Goal: Task Accomplishment & Management: Complete application form

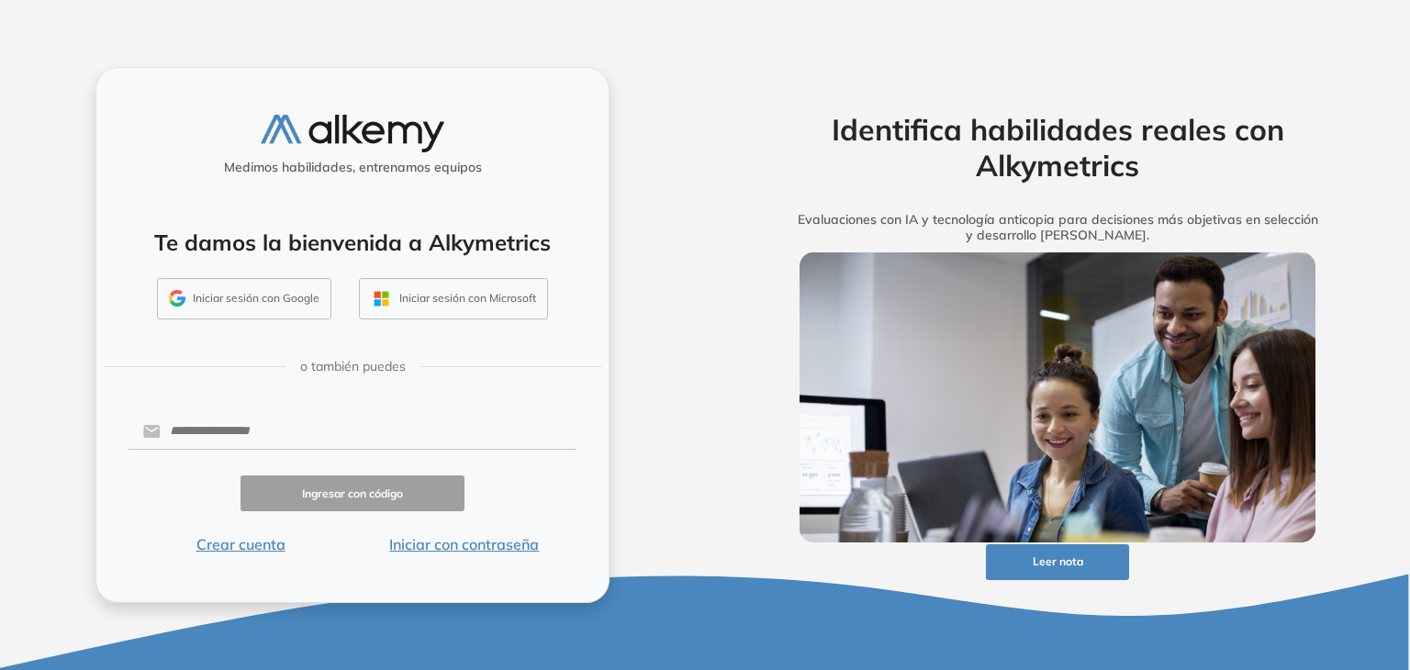
click at [289, 302] on button "Iniciar sesión con Google" at bounding box center [244, 299] width 174 height 42
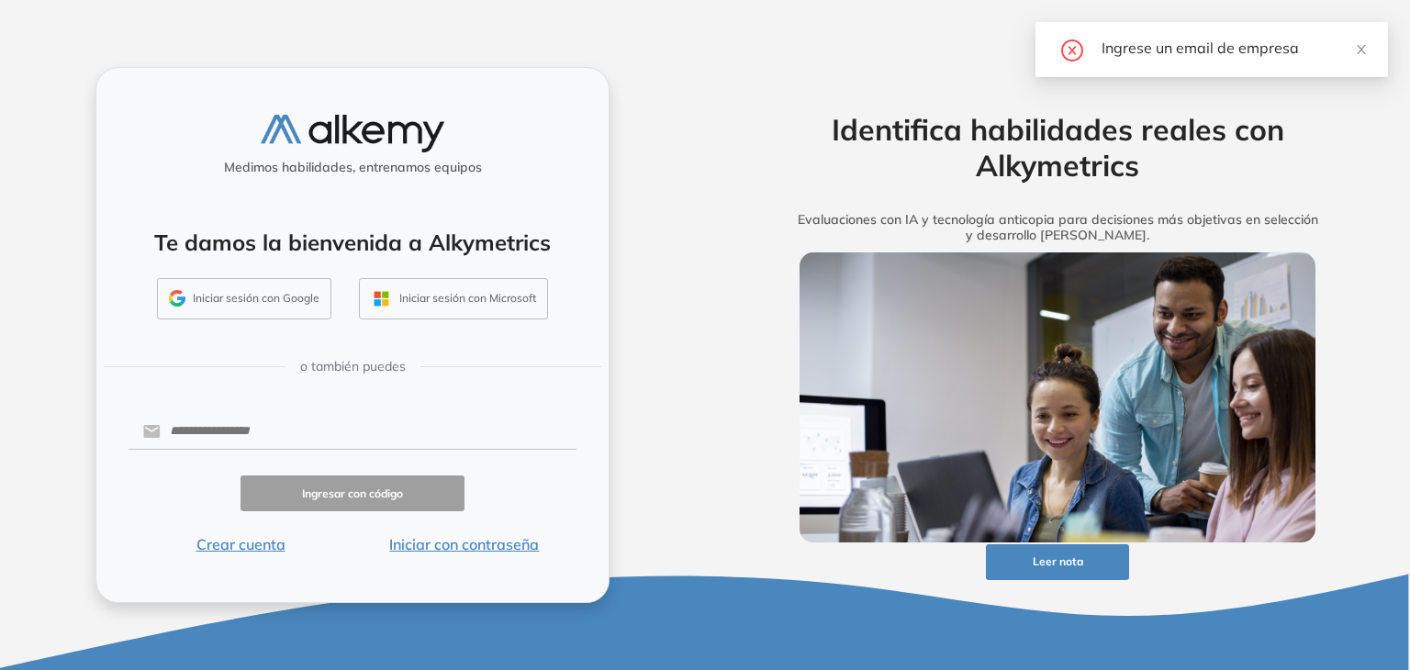
click at [465, 548] on button "Iniciar con contraseña" at bounding box center [465, 544] width 224 height 22
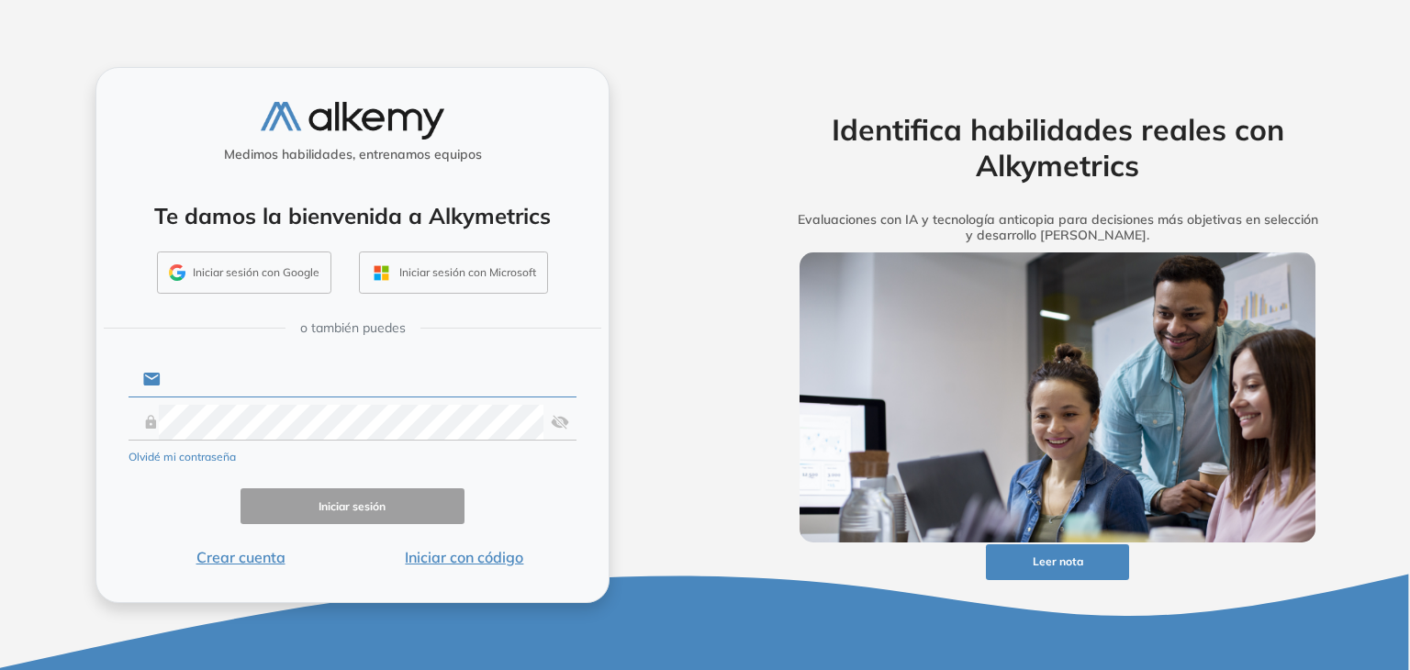
click at [294, 384] on input "text" at bounding box center [369, 379] width 416 height 35
click at [742, 543] on div "Identifica habilidades reales con Alkymetrics Evaluaciones con IA y tecnología …" at bounding box center [1057, 335] width 705 height 670
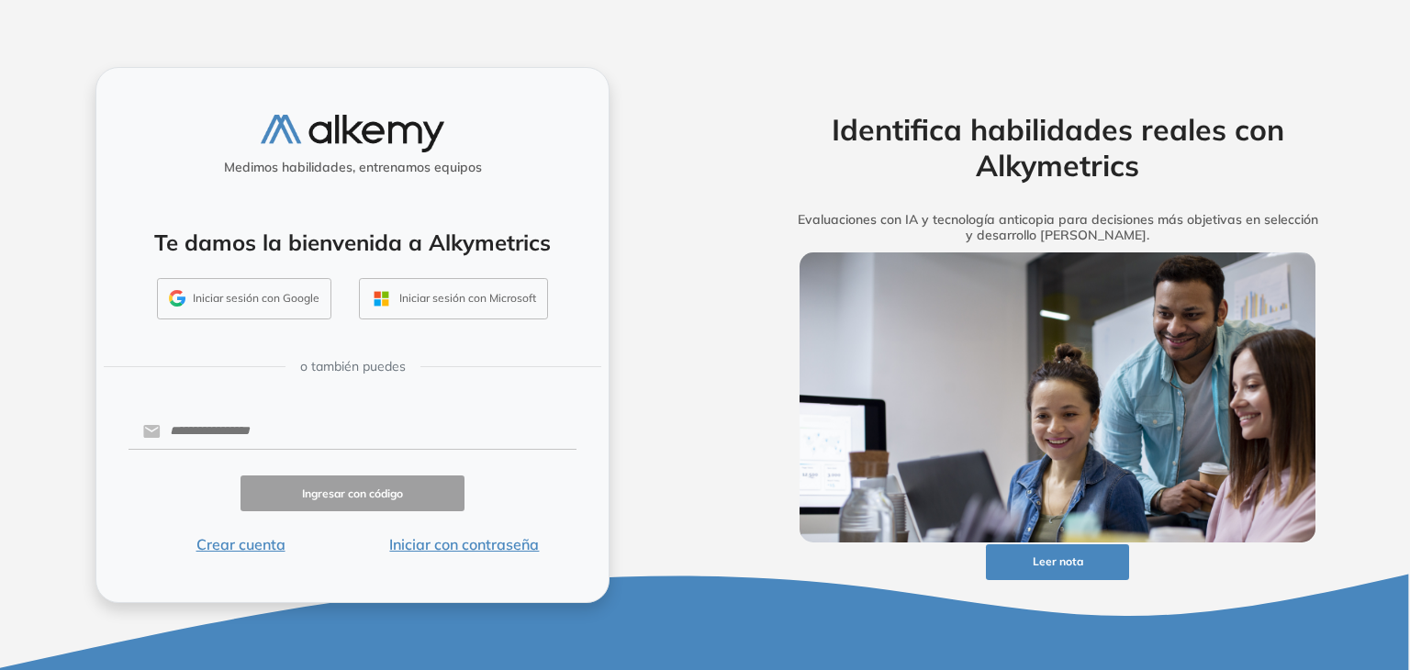
click at [440, 298] on button "Iniciar sesión con Microsoft" at bounding box center [453, 299] width 189 height 42
click at [353, 398] on div "Medimos habilidades, entrenamos equipos Te damos la bienvenida a Alkymetrics In…" at bounding box center [352, 335] width 514 height 536
click at [344, 427] on input "text" at bounding box center [369, 431] width 416 height 35
type input "**********"
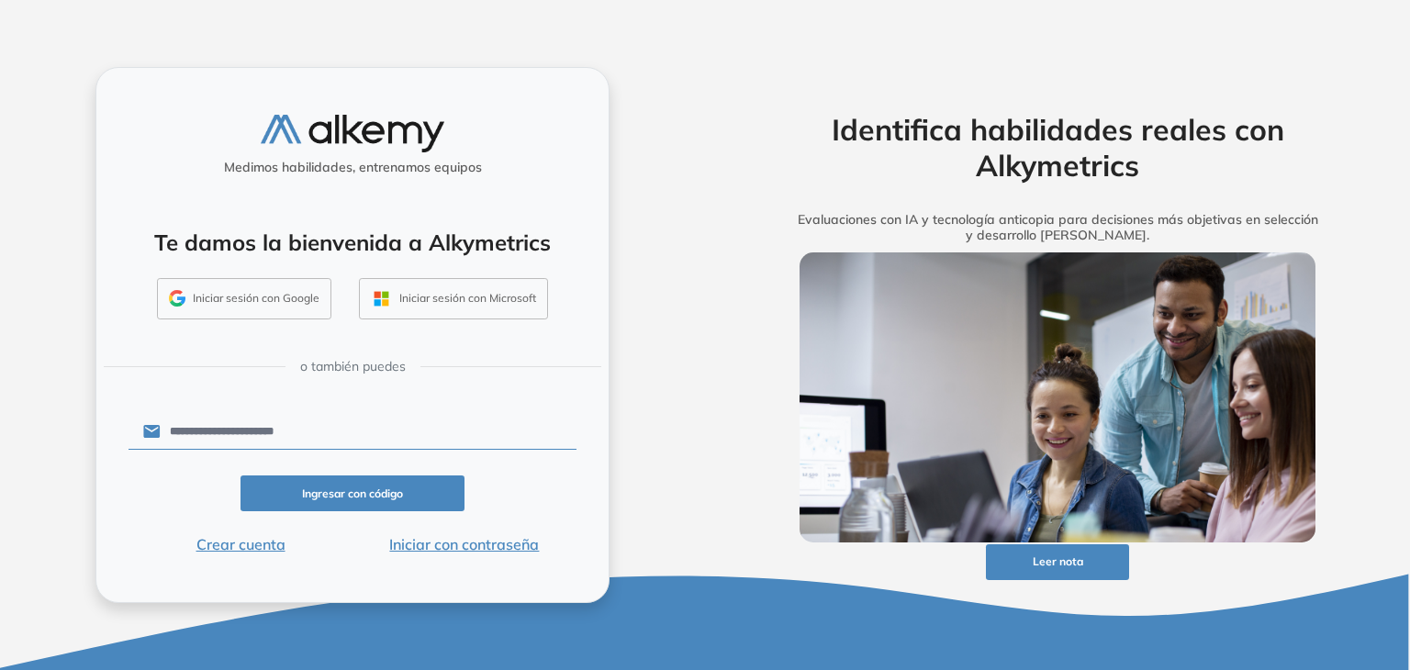
click at [347, 485] on button "Ingresar con código" at bounding box center [353, 494] width 224 height 36
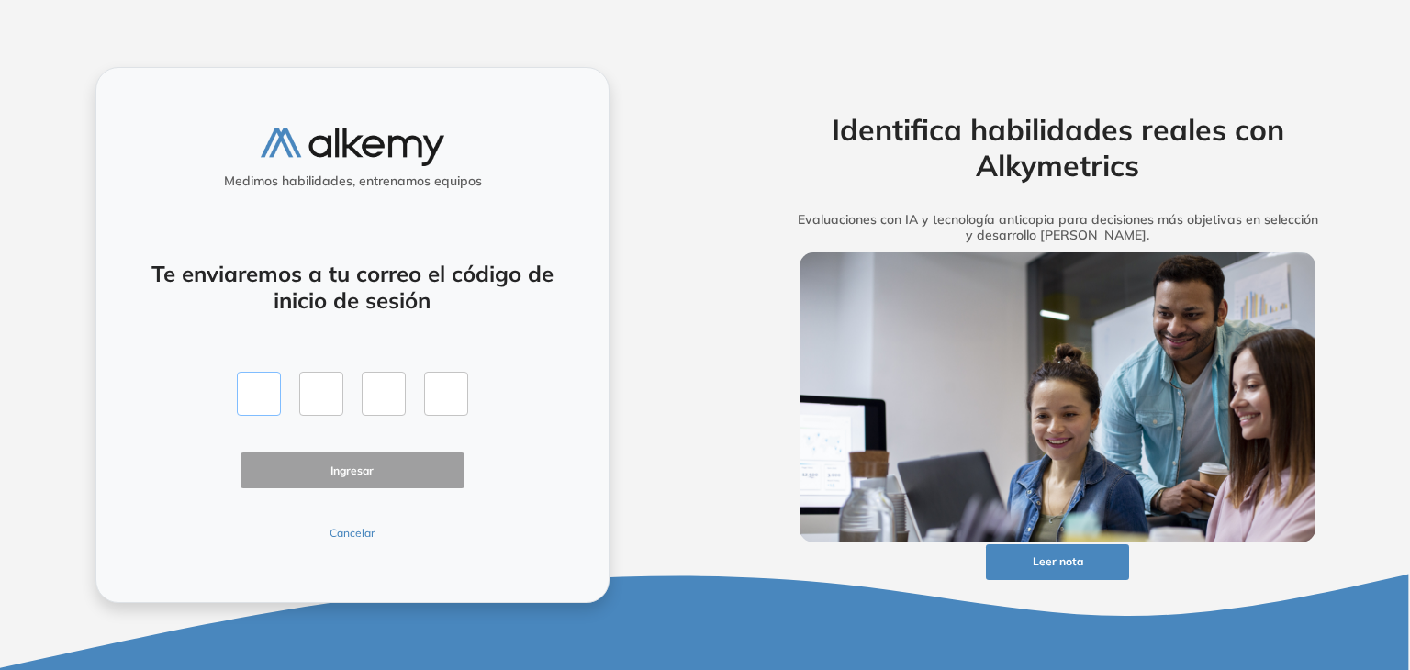
click at [269, 399] on input "text" at bounding box center [259, 394] width 44 height 44
type input "*"
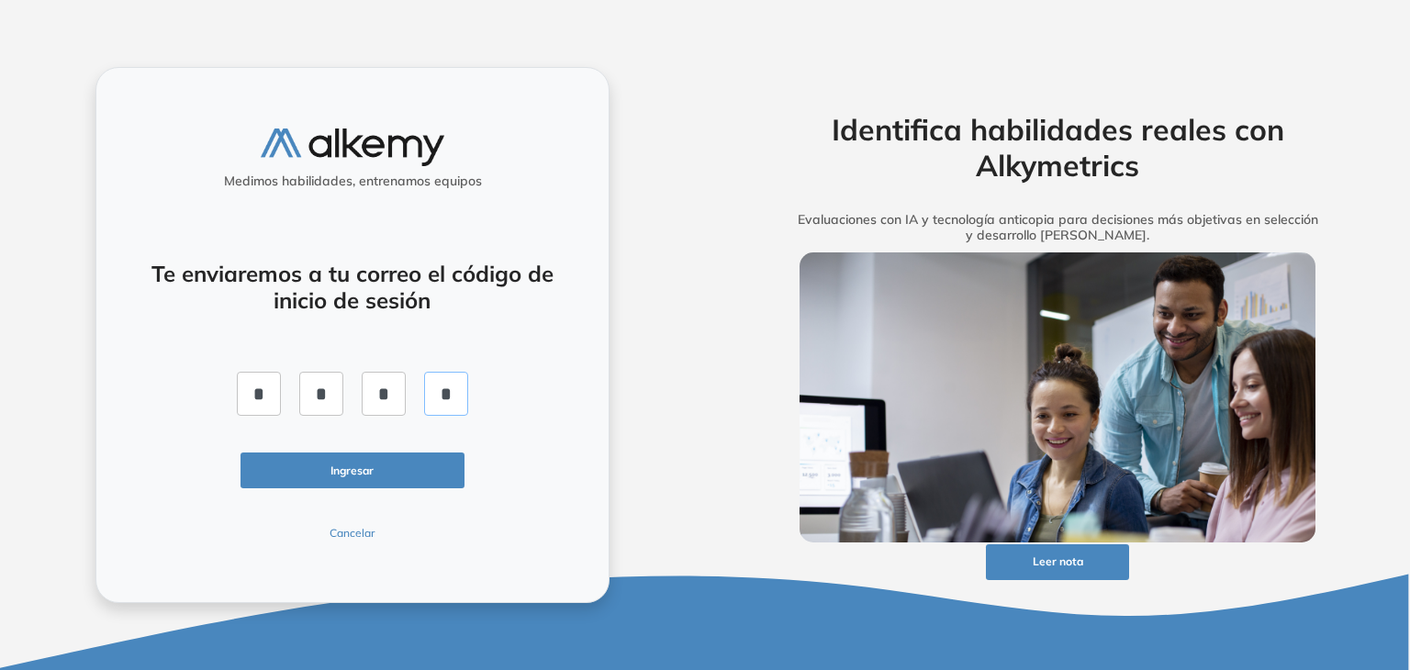
type input "*"
click at [340, 465] on button "Ingresar" at bounding box center [353, 471] width 224 height 36
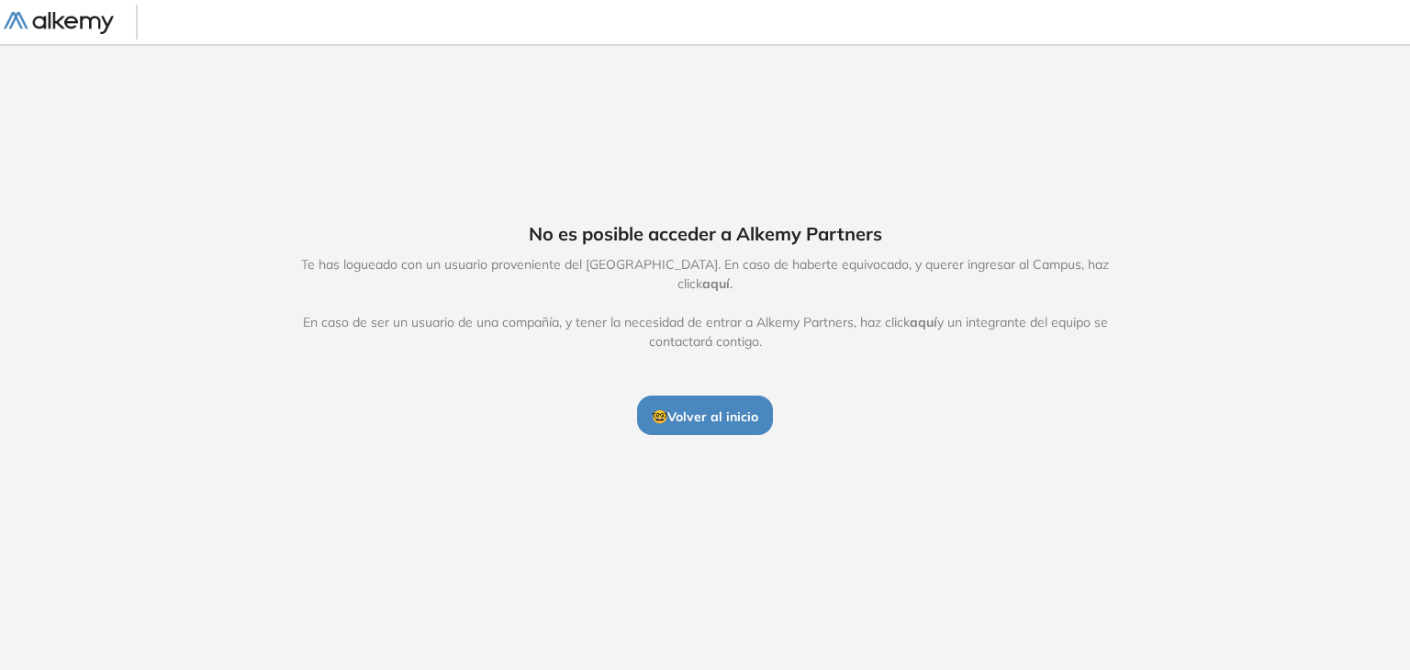
click at [93, 23] on img at bounding box center [59, 23] width 110 height 23
